Goal: Task Accomplishment & Management: Manage account settings

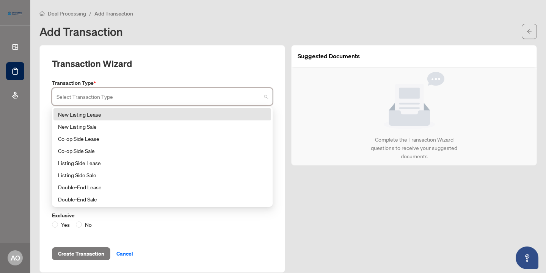
scroll to position [1, 0]
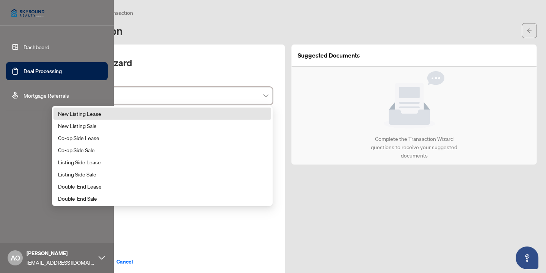
click at [24, 46] on link "Dashboard" at bounding box center [37, 47] width 26 height 7
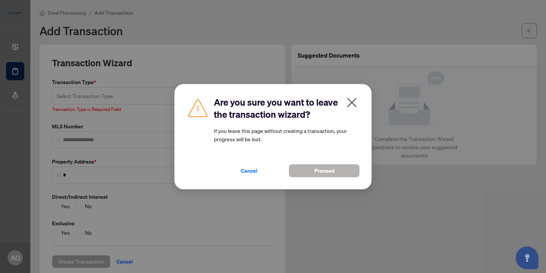
click at [336, 164] on div "Cancel Proceed" at bounding box center [287, 166] width 146 height 22
click at [333, 173] on span "Proceed" at bounding box center [324, 171] width 20 height 12
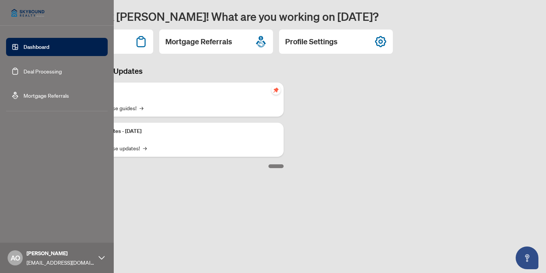
click at [35, 73] on link "Deal Processing" at bounding box center [43, 71] width 38 height 7
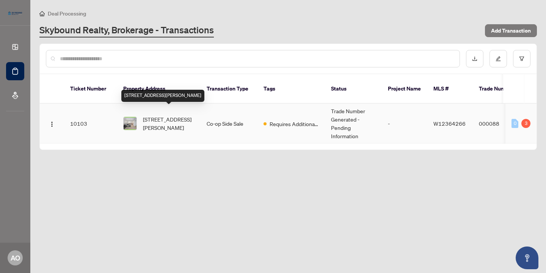
click at [170, 115] on span "[STREET_ADDRESS][PERSON_NAME]" at bounding box center [169, 123] width 52 height 17
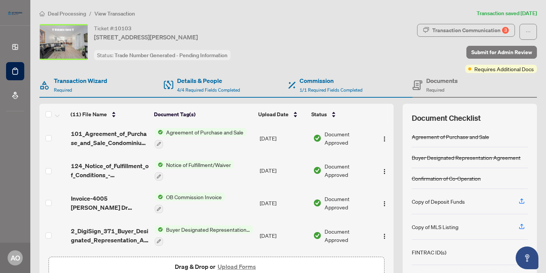
scroll to position [31, 0]
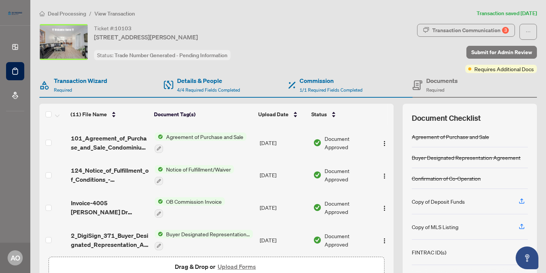
click at [210, 203] on span "OB Commission Invoice" at bounding box center [194, 202] width 62 height 8
click at [212, 202] on span "OB Commission Invoice" at bounding box center [194, 202] width 62 height 8
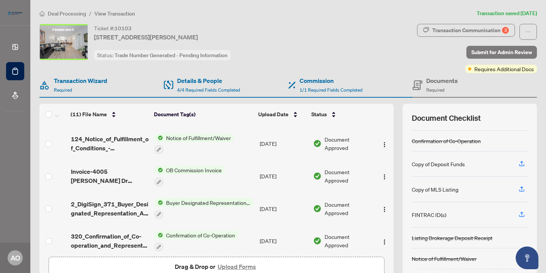
scroll to position [38, 0]
click at [523, 163] on icon "button" at bounding box center [521, 163] width 7 height 7
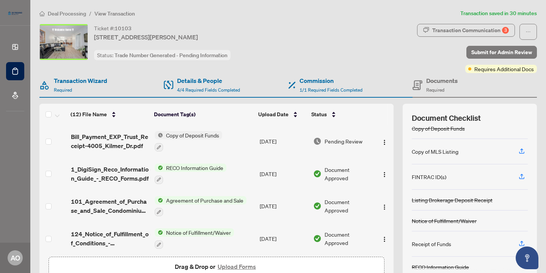
scroll to position [0, 0]
click at [522, 152] on icon "button" at bounding box center [521, 151] width 3 height 4
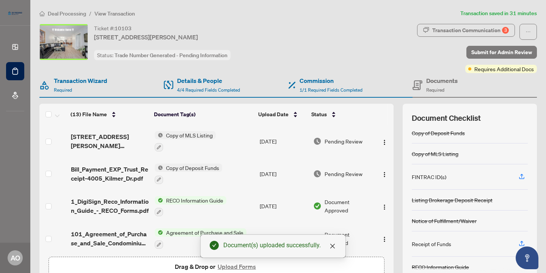
scroll to position [66, 0]
click at [333, 248] on icon "close" at bounding box center [333, 246] width 6 height 6
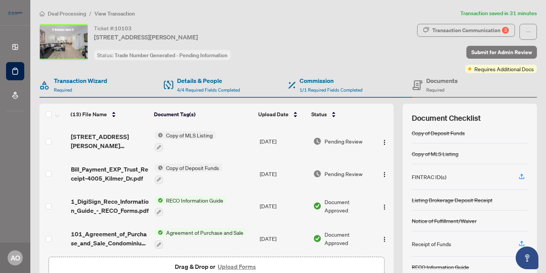
scroll to position [0, 0]
click at [394, 177] on div "(13) File Name Document Tag(s) Upload Date Status (13) File Name Document Tag(s…" at bounding box center [288, 197] width 498 height 186
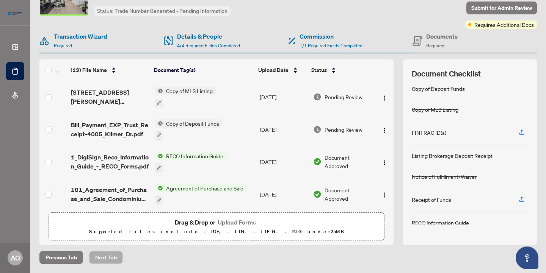
scroll to position [44, 0]
